Goal: Transaction & Acquisition: Purchase product/service

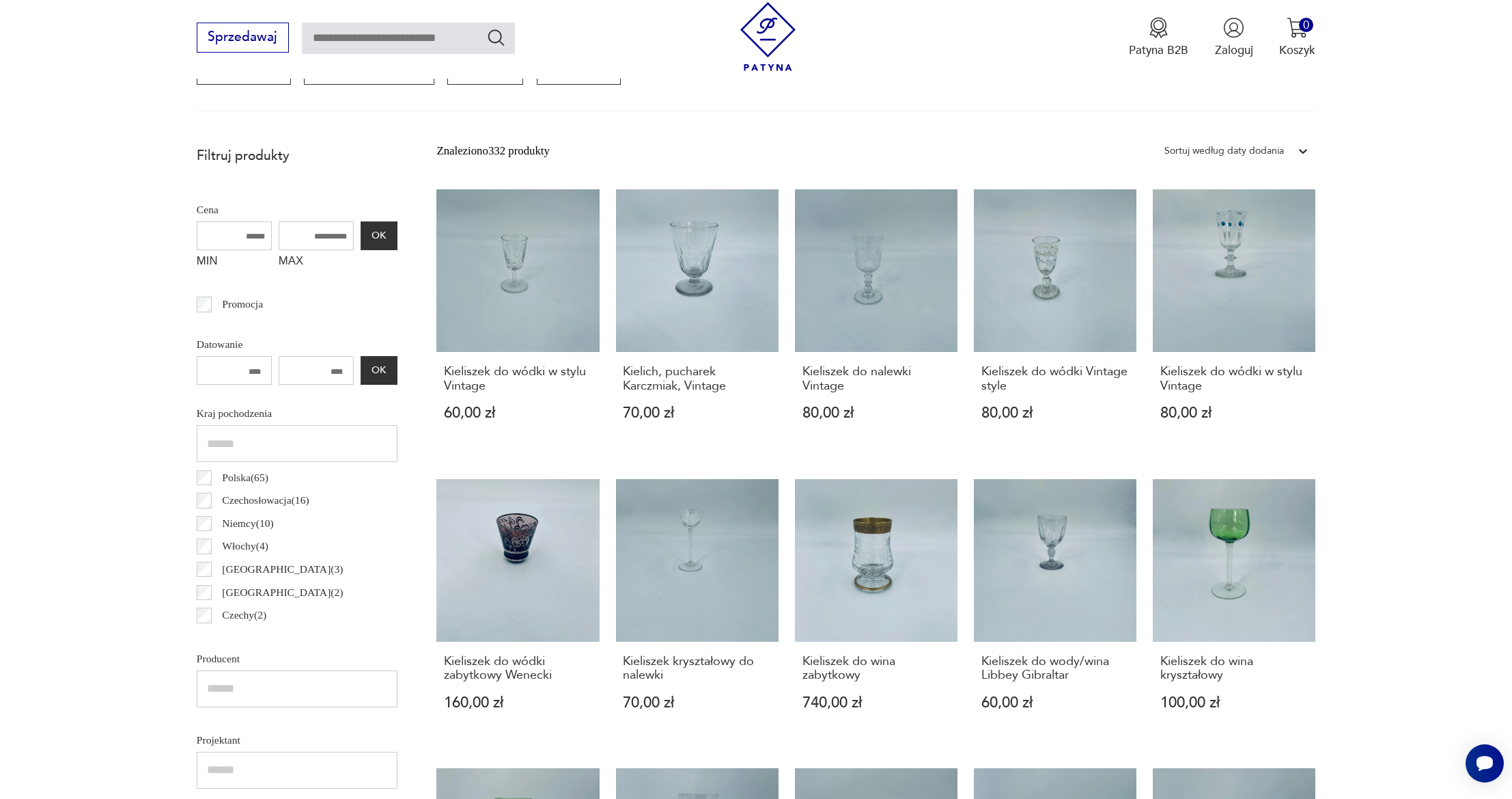
scroll to position [1169, 0]
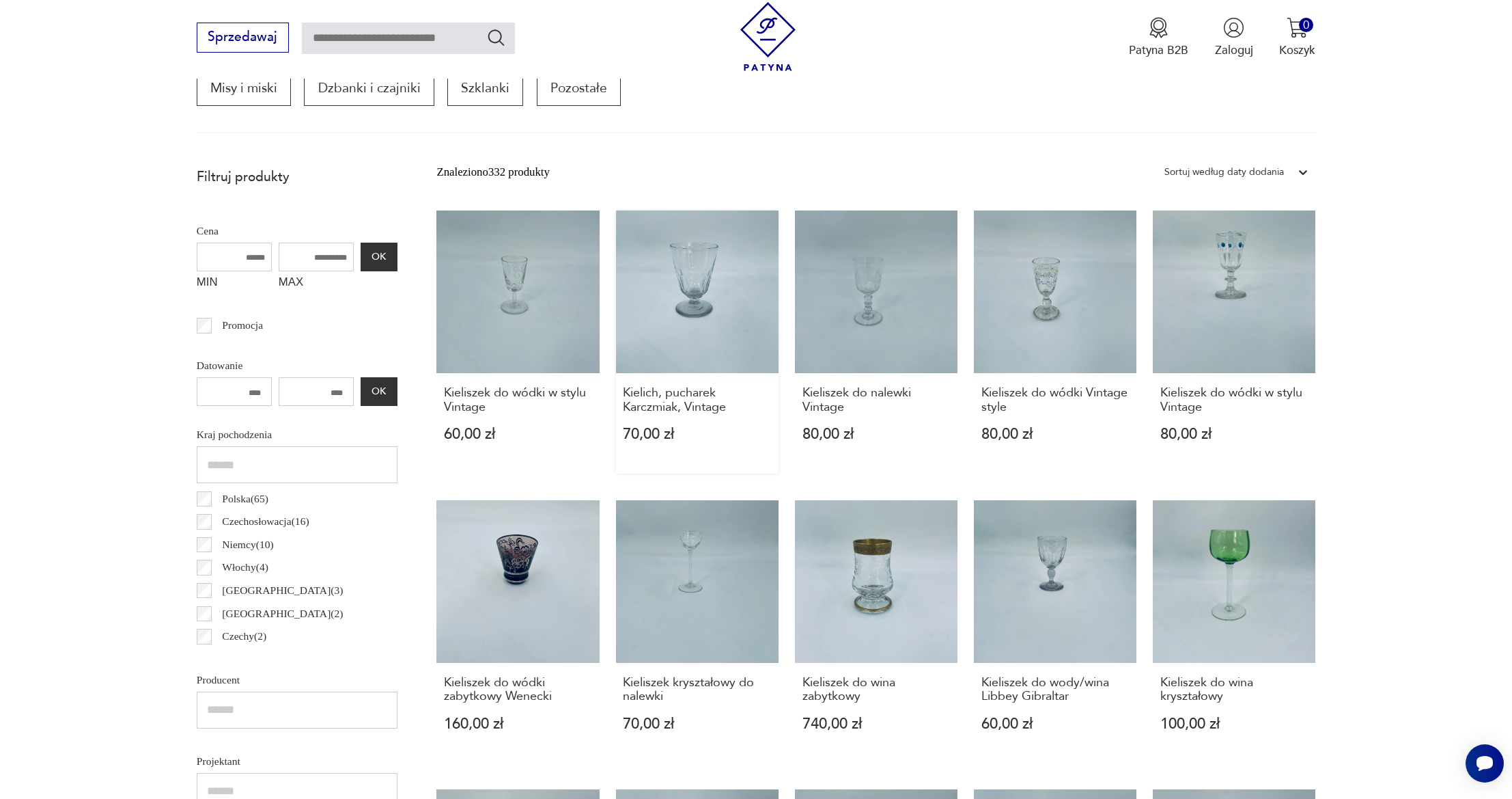
click at [648, 335] on link "Kielich, pucharek Karczmiak, Vintage 70,00 zł" at bounding box center [697, 342] width 163 height 263
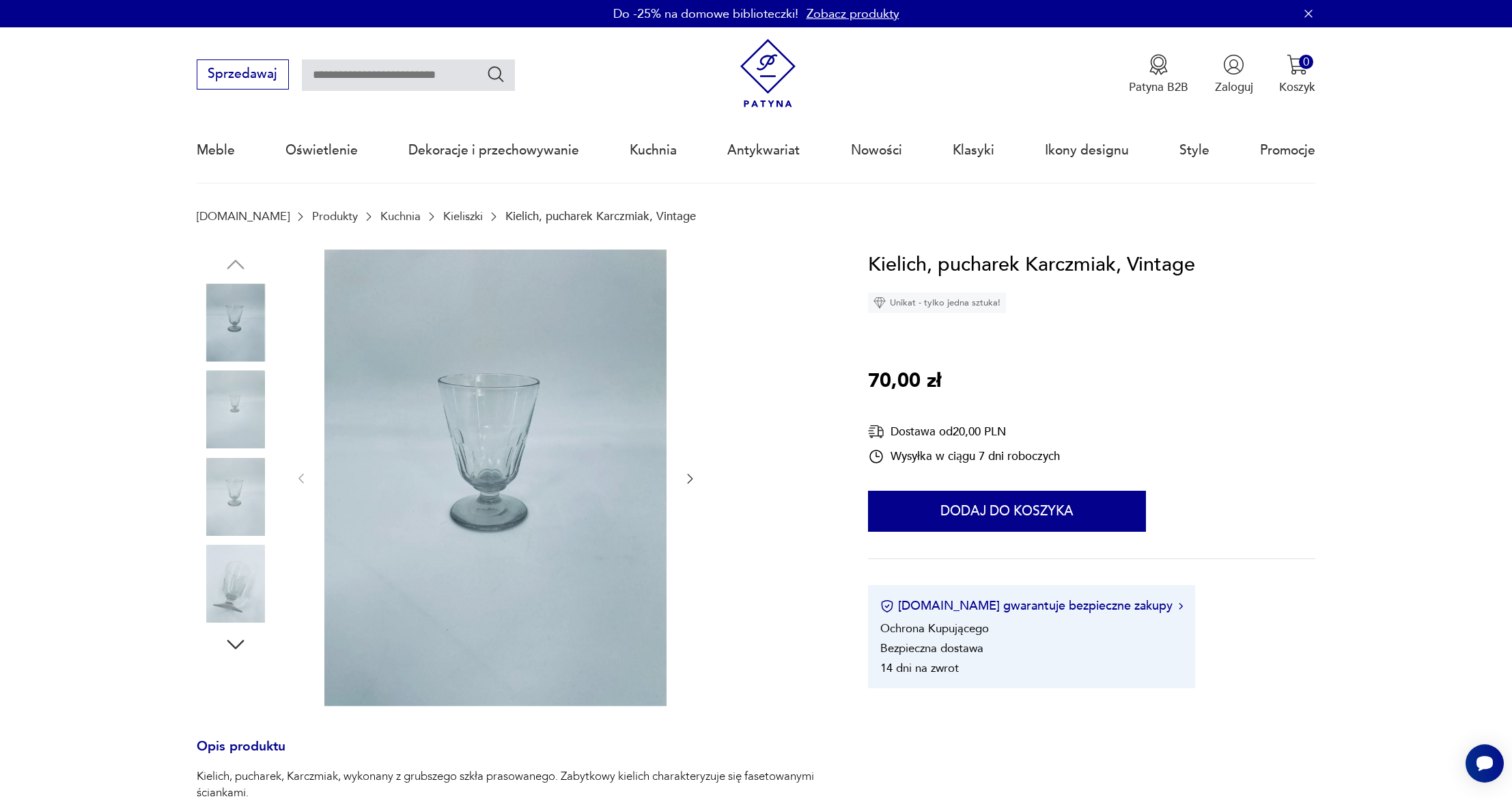
scroll to position [500, 0]
